Goal: Task Accomplishment & Management: Understand process/instructions

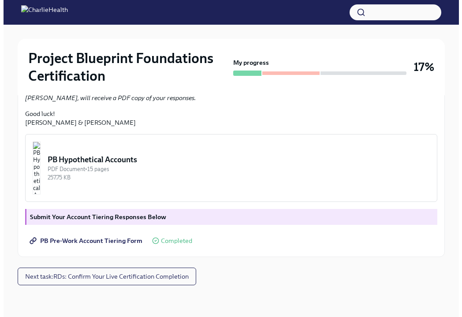
scroll to position [337, 0]
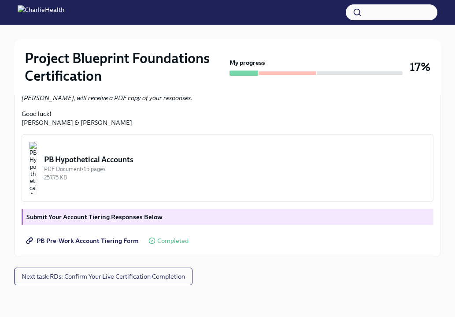
click at [29, 13] on img at bounding box center [41, 12] width 47 height 14
click at [111, 21] on div at bounding box center [227, 12] width 455 height 25
click at [295, 11] on button "button" at bounding box center [392, 12] width 92 height 16
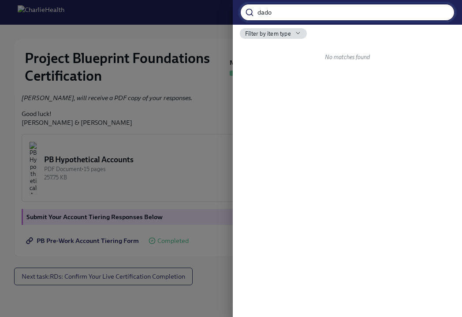
type input "dado"
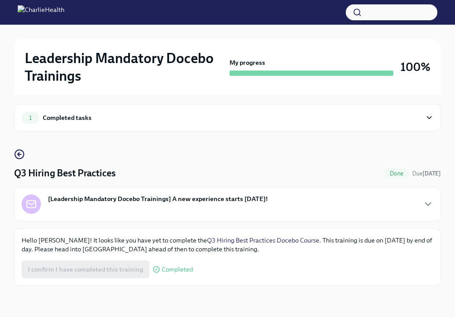
scroll to position [6, 0]
click at [30, 17] on img at bounding box center [41, 12] width 47 height 14
click at [17, 153] on icon "button" at bounding box center [19, 154] width 11 height 11
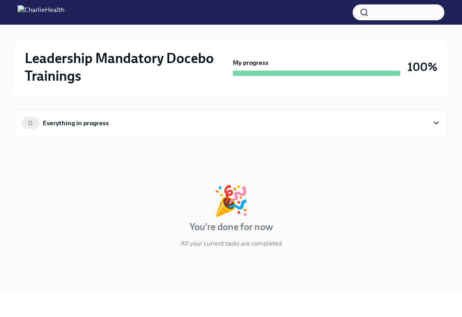
click at [421, 123] on div "0 Everything in progress" at bounding box center [225, 123] width 407 height 12
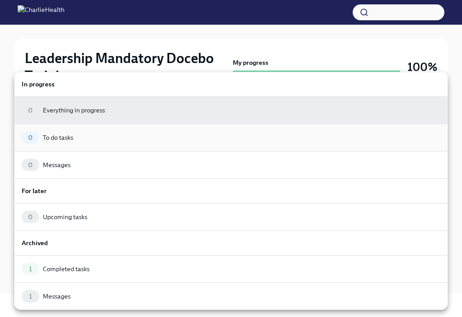
click at [60, 139] on div "To do tasks" at bounding box center [58, 137] width 30 height 9
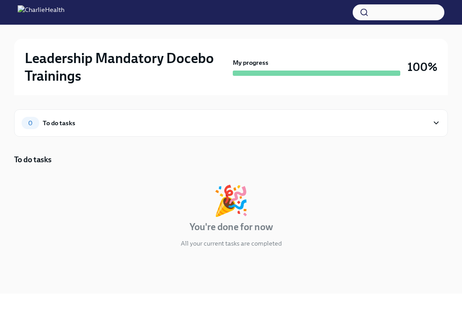
click at [53, 132] on div "0 To do tasks" at bounding box center [231, 122] width 434 height 27
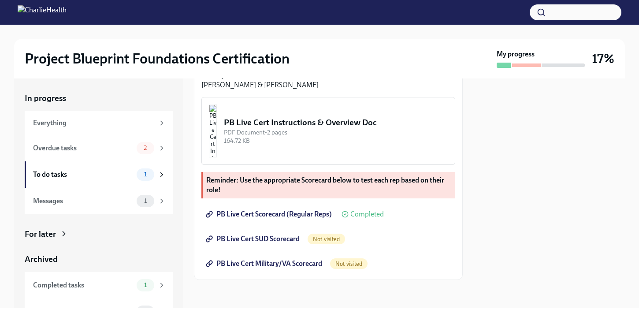
scroll to position [377, 0]
click at [298, 120] on div "PB Live Cert Instructions & Overview Doc" at bounding box center [336, 122] width 224 height 11
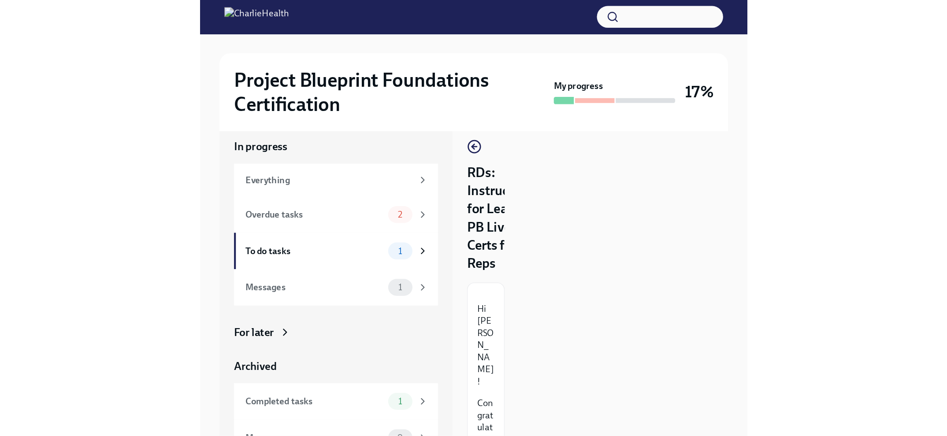
scroll to position [0, 0]
